Goal: Task Accomplishment & Management: Manage account settings

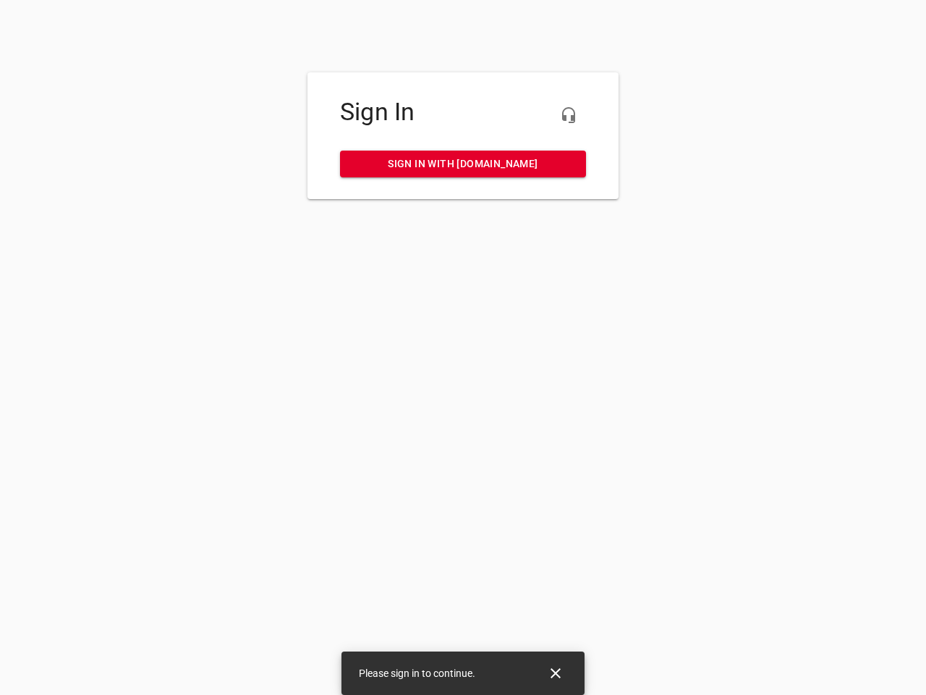
click at [569, 115] on icon "button" at bounding box center [568, 114] width 17 height 17
click at [556, 673] on icon "Close" at bounding box center [556, 673] width 10 height 10
